Goal: Transaction & Acquisition: Purchase product/service

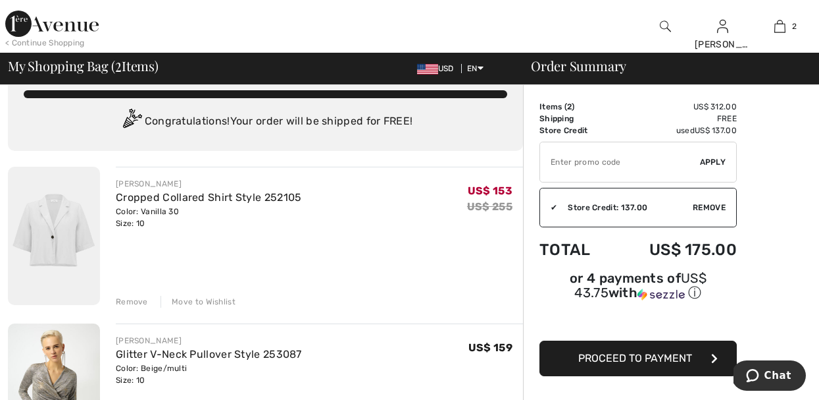
scroll to position [79, 0]
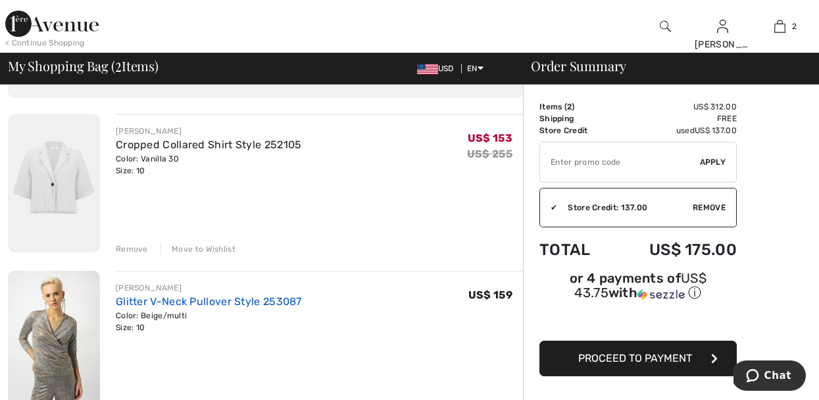
click at [284, 299] on link "Glitter V-Neck Pullover Style 253087" at bounding box center [209, 301] width 186 height 13
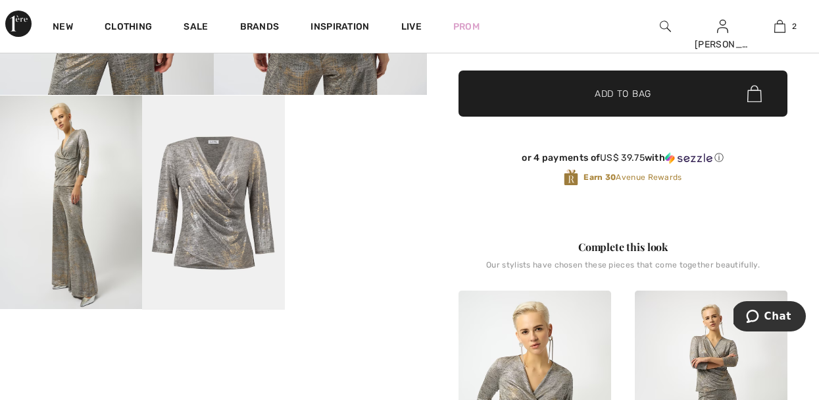
scroll to position [290, 0]
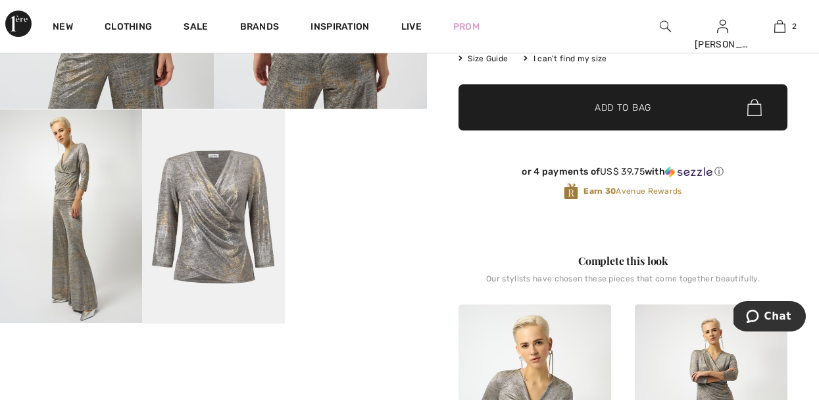
click at [333, 180] on video "Your browser does not support the video tag." at bounding box center [356, 144] width 142 height 71
